Goal: Task Accomplishment & Management: Manage account settings

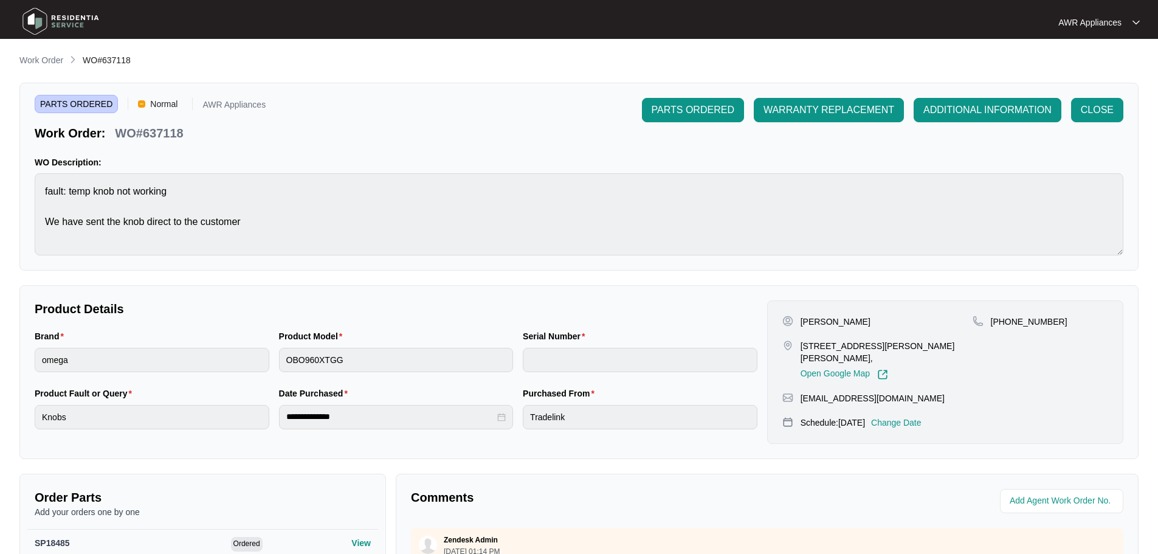
scroll to position [255, 0]
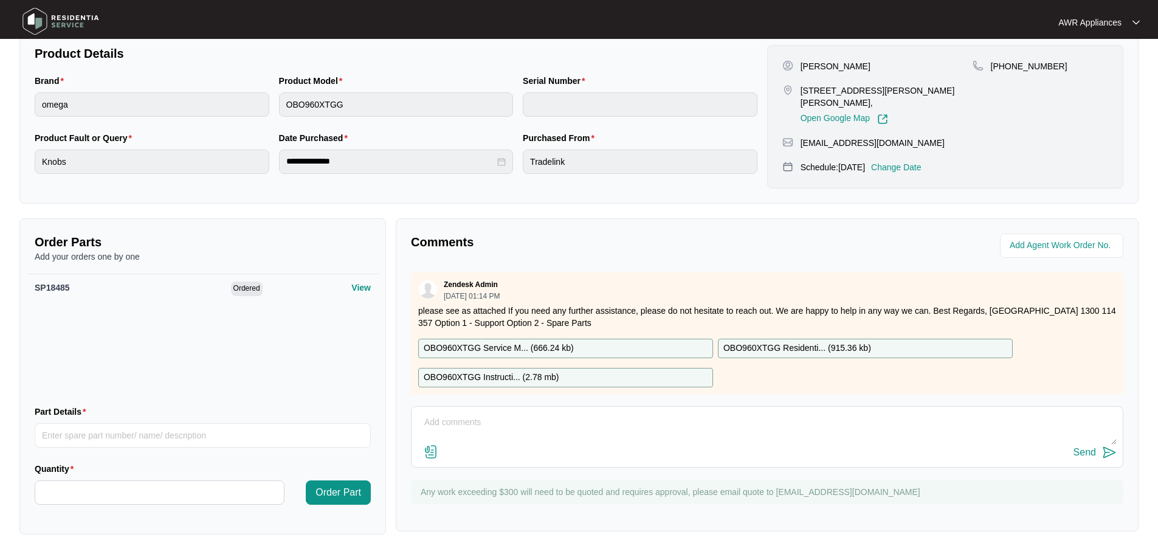
click at [36, 15] on img at bounding box center [60, 21] width 85 height 36
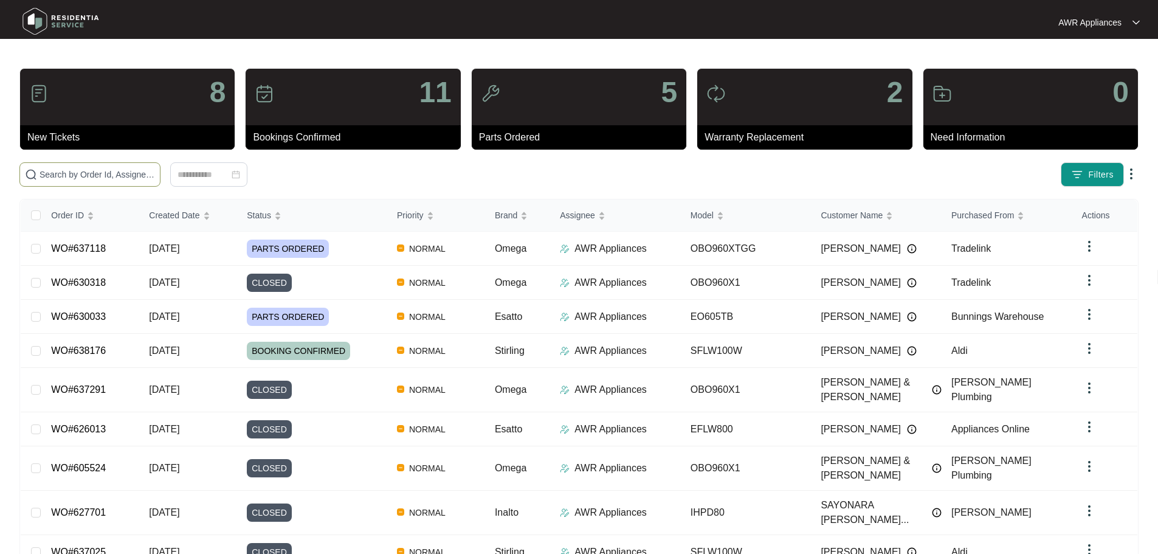
paste input "638176"
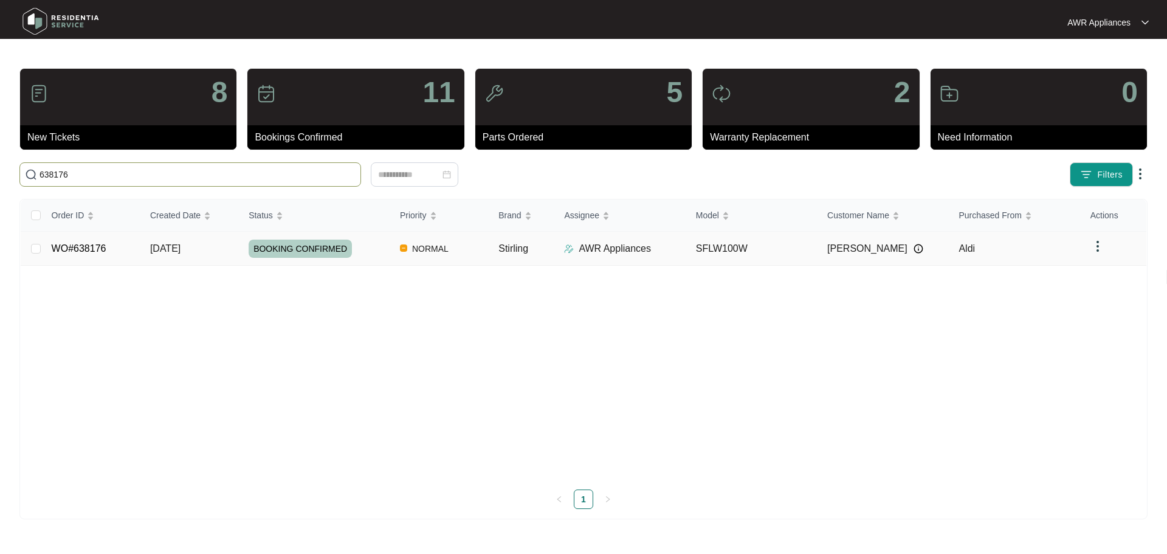
type input "638176"
click at [164, 250] on span "[DATE]" at bounding box center [165, 248] width 30 height 10
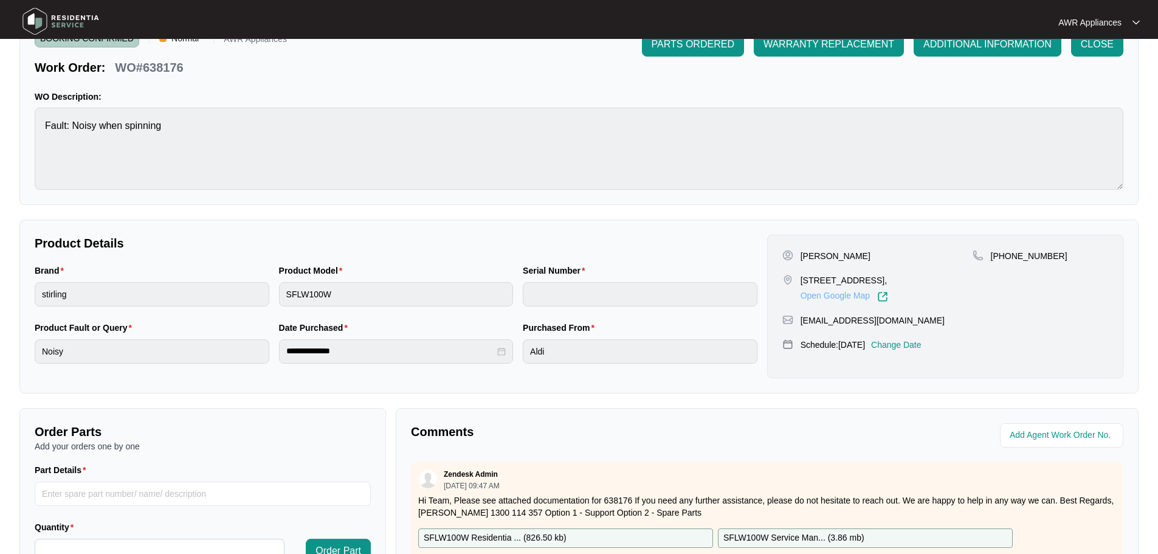
scroll to position [253, 0]
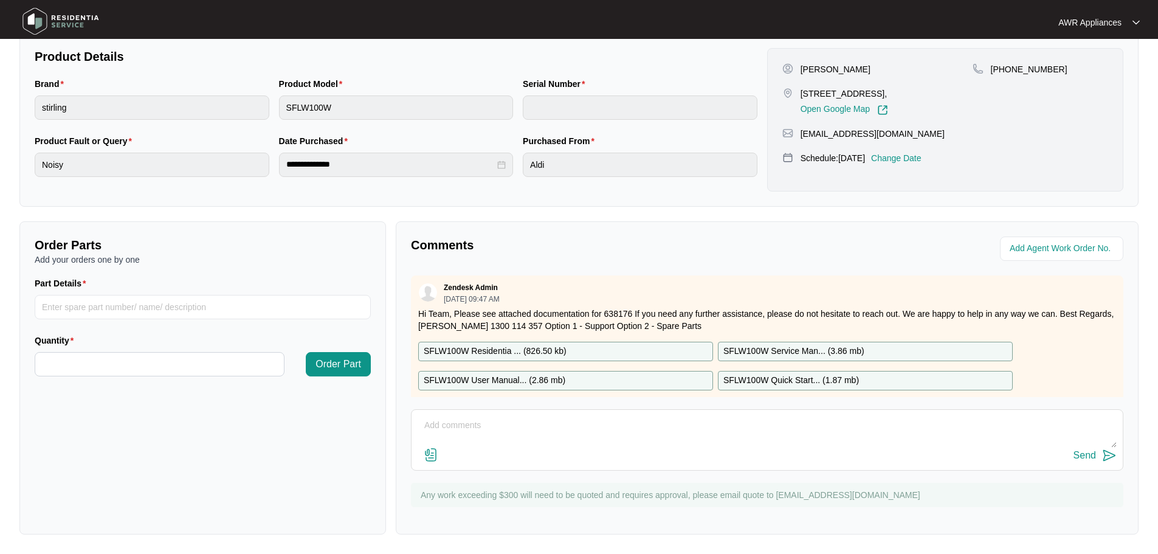
click at [469, 424] on textarea at bounding box center [767, 432] width 699 height 32
click at [655, 436] on textarea "Hi Team, Customer no longer wants this service, WM isn't making a noise anymore…" at bounding box center [767, 432] width 699 height 32
type textarea "Hi Team, Customer no longer wants this service, WM isn't making a noise anymore…"
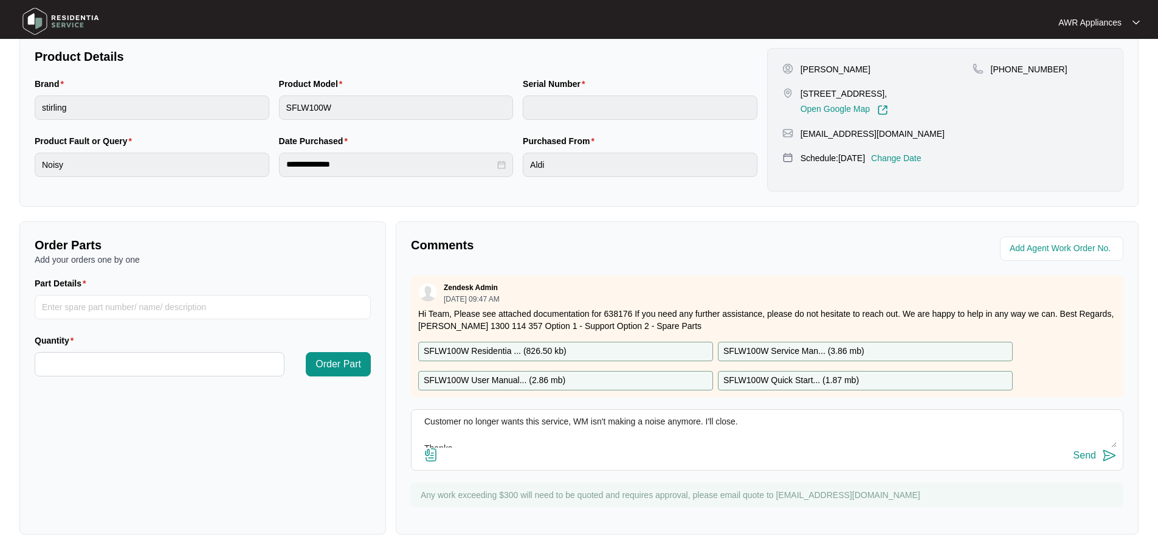
click at [1080, 452] on div "Send" at bounding box center [1084, 455] width 22 height 11
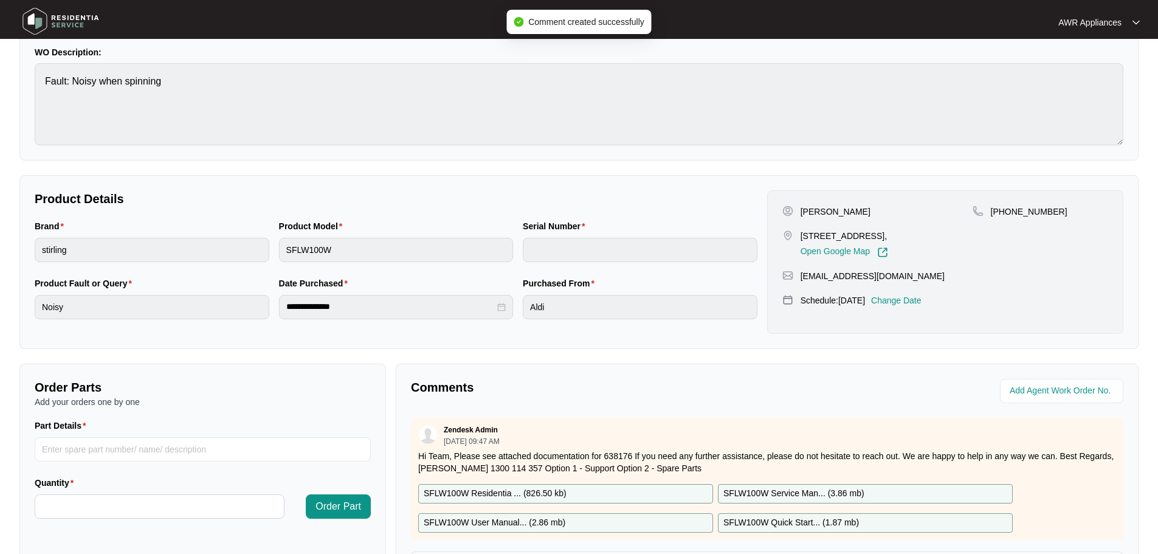
scroll to position [0, 0]
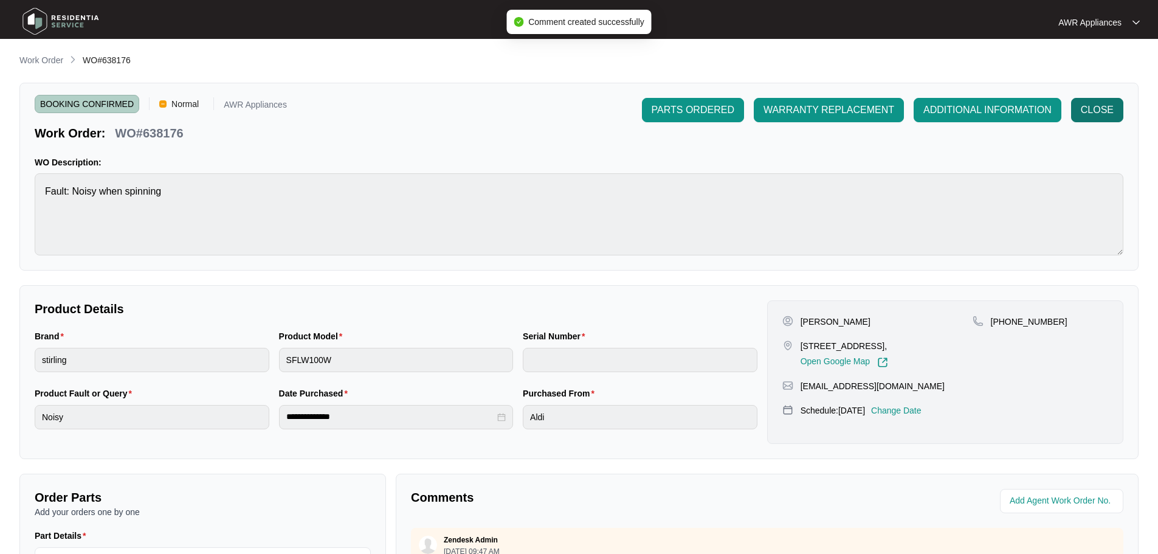
click at [1106, 108] on span "CLOSE" at bounding box center [1097, 110] width 33 height 15
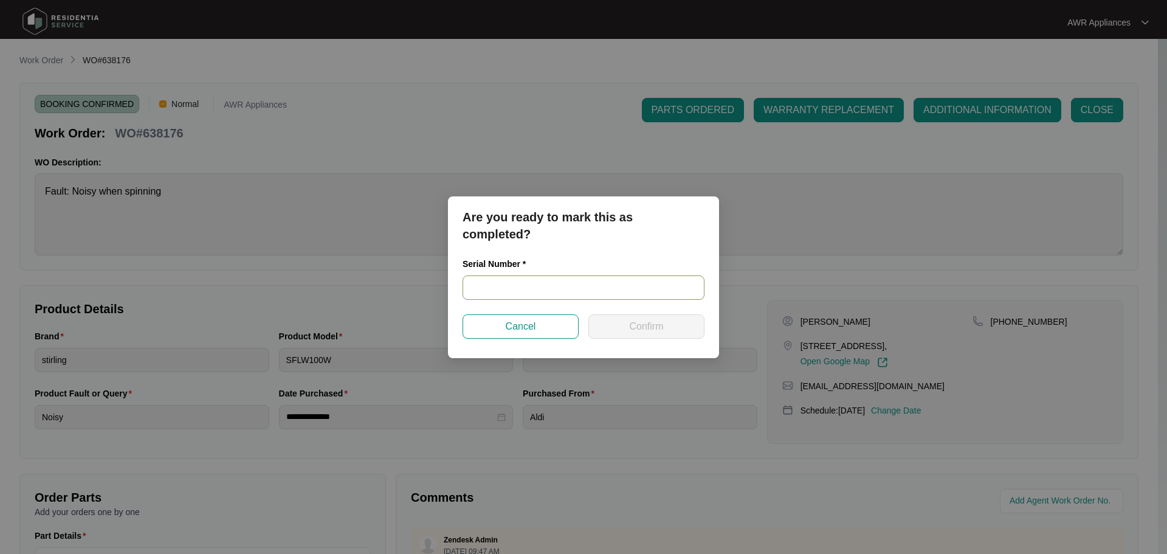
click at [489, 286] on input "text" at bounding box center [584, 287] width 242 height 24
type input "n/a"
click at [639, 325] on span "Confirm" at bounding box center [646, 326] width 34 height 15
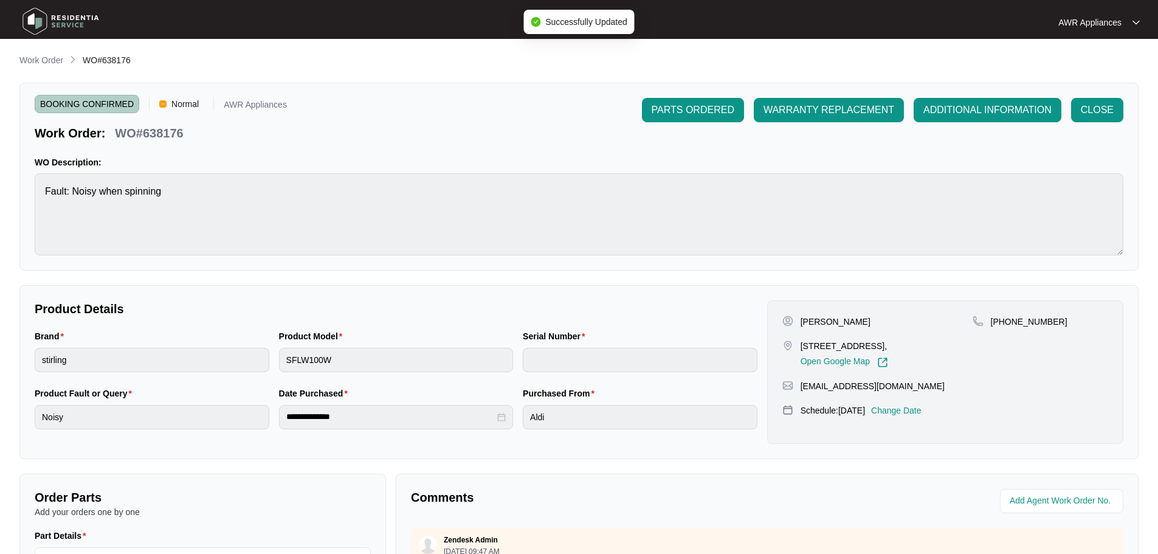
type input "n/a"
